Goal: Task Accomplishment & Management: Manage account settings

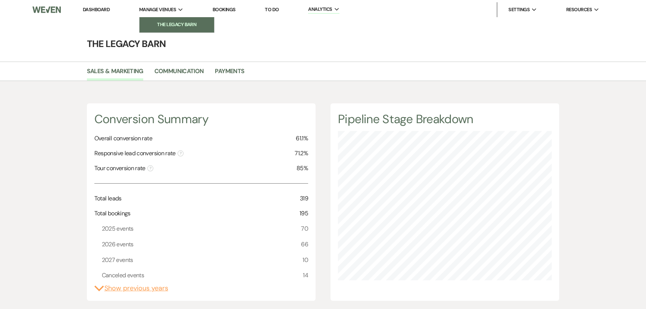
click at [160, 22] on li "The Legacy Barn" at bounding box center [176, 24] width 67 height 7
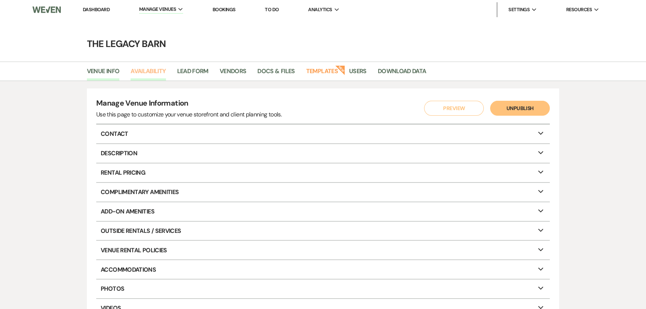
click at [138, 71] on link "Availability" at bounding box center [148, 73] width 35 height 14
select select "3"
select select "2026"
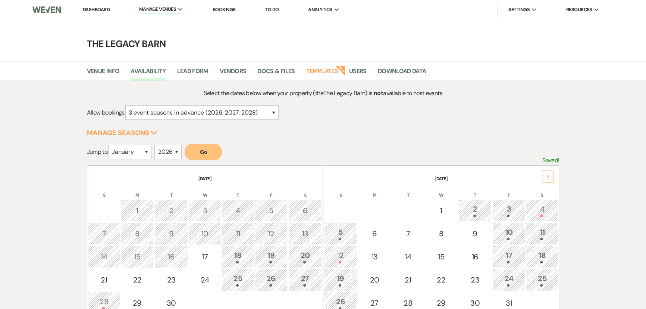
click at [547, 172] on div "Next" at bounding box center [548, 177] width 12 height 12
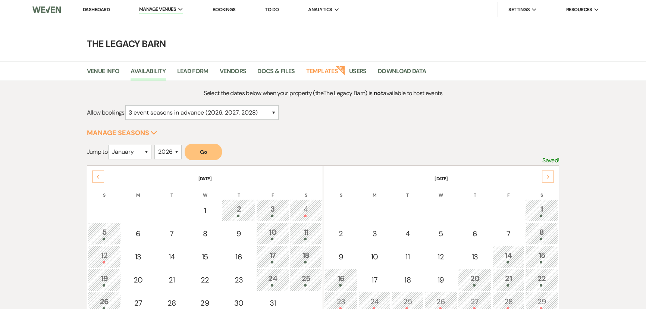
click at [547, 172] on div "Next" at bounding box center [548, 177] width 12 height 12
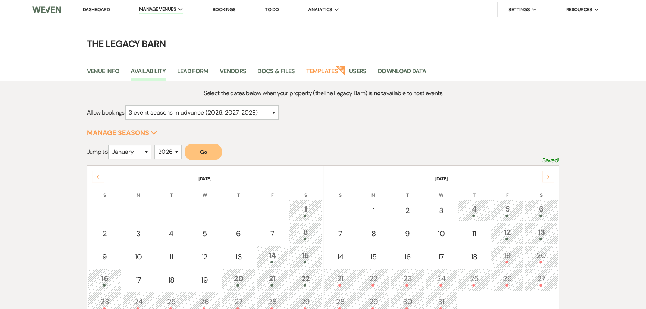
click at [547, 172] on div "Next" at bounding box center [548, 177] width 12 height 12
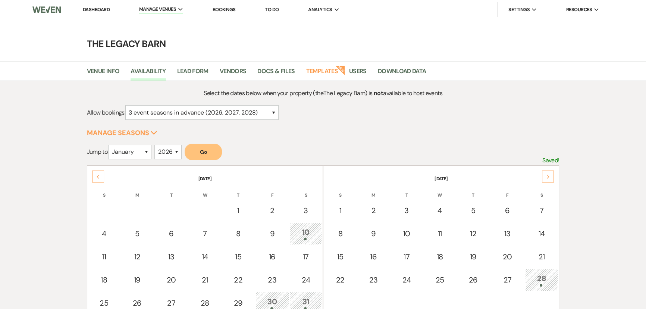
click at [547, 172] on div "Next" at bounding box center [548, 177] width 12 height 12
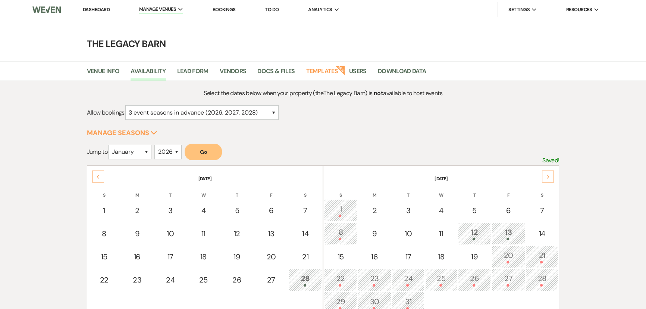
click at [547, 172] on div "Next" at bounding box center [548, 177] width 12 height 12
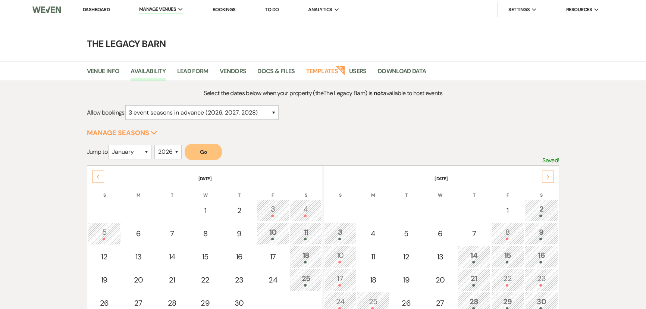
click at [547, 172] on div "Next" at bounding box center [548, 177] width 12 height 12
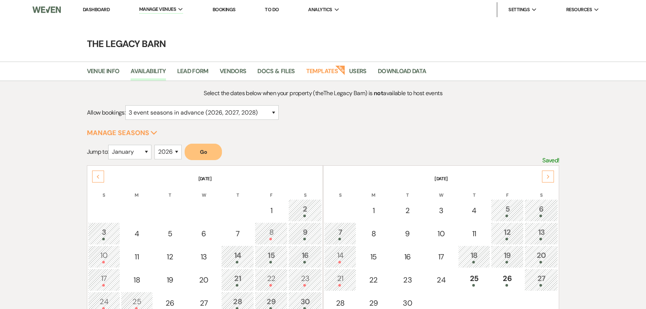
click at [293, 215] on div at bounding box center [305, 216] width 25 height 3
